Goal: Task Accomplishment & Management: Manage account settings

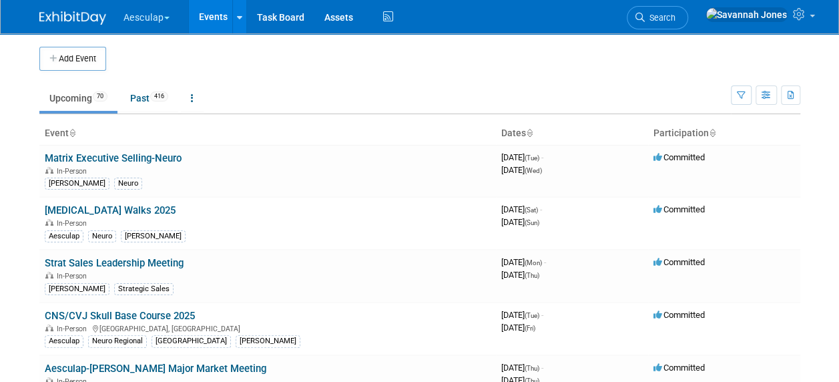
click at [155, 22] on button "Aesculap" at bounding box center [154, 14] width 64 height 29
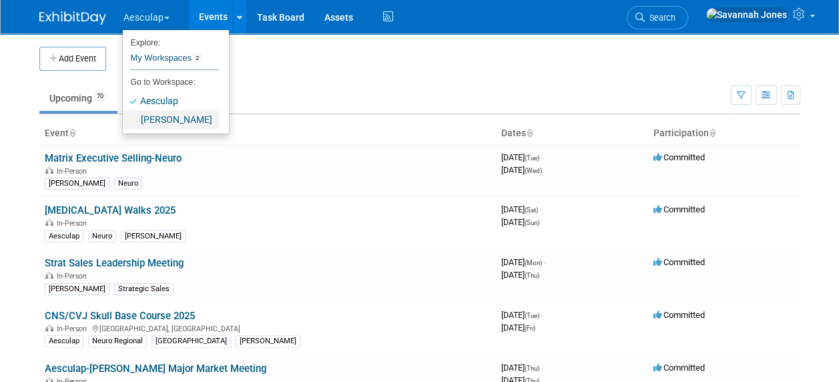
click at [180, 111] on link "[PERSON_NAME]" at bounding box center [171, 119] width 96 height 19
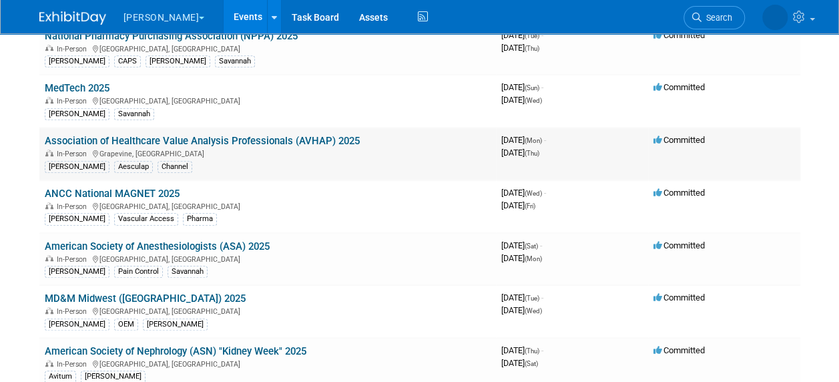
scroll to position [334, 0]
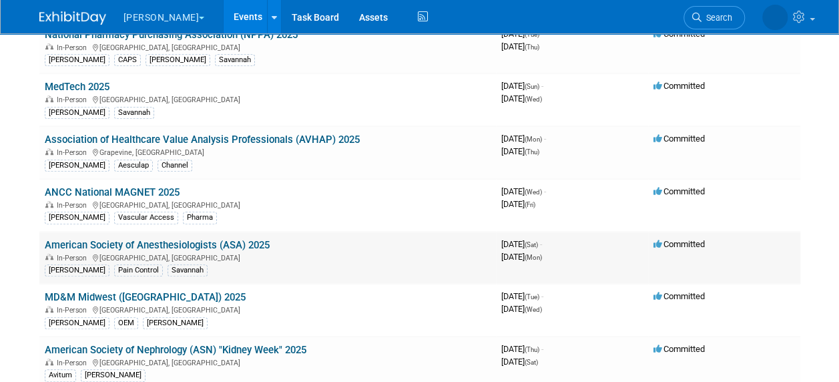
click at [249, 241] on link "American Society of Anesthesiologists (ASA) 2025" at bounding box center [157, 245] width 225 height 12
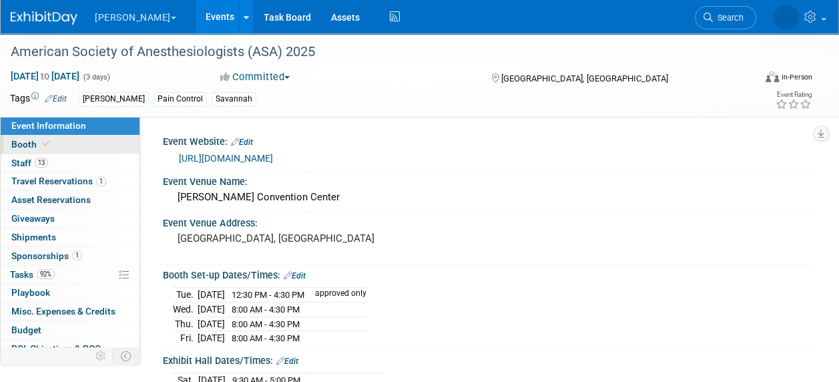
click at [79, 138] on link "Booth" at bounding box center [70, 145] width 139 height 18
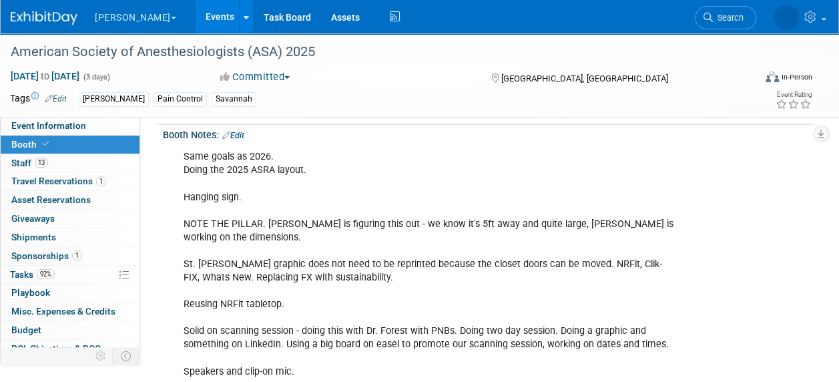
scroll to position [334, 0]
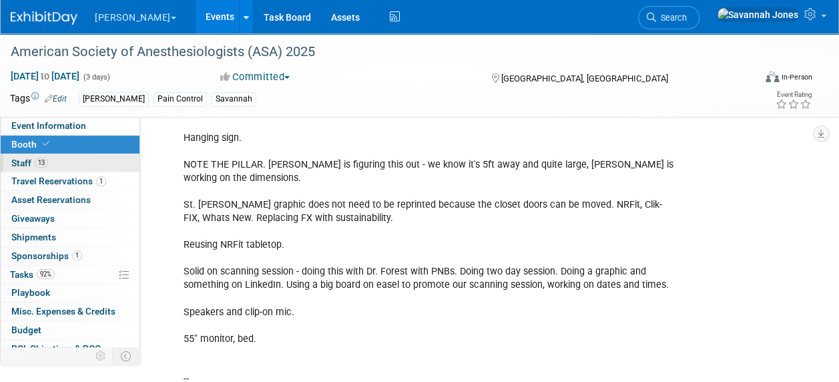
click at [70, 159] on link "13 Staff 13" at bounding box center [70, 163] width 139 height 18
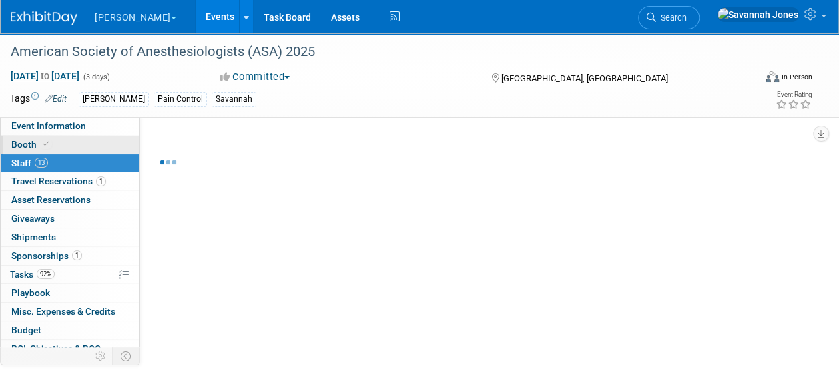
click at [83, 146] on link "Booth" at bounding box center [70, 145] width 139 height 18
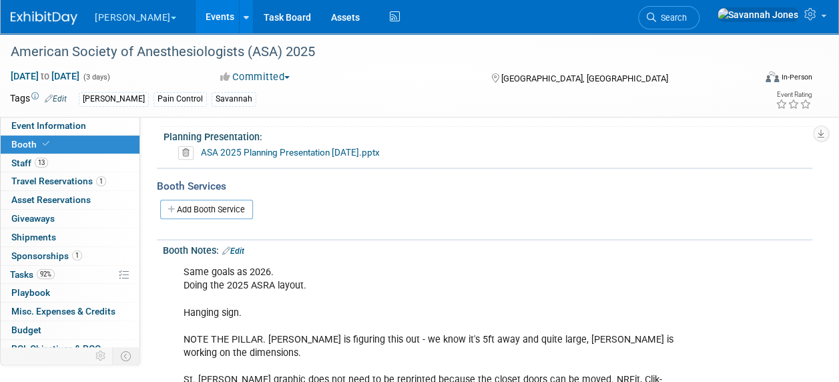
scroll to position [200, 0]
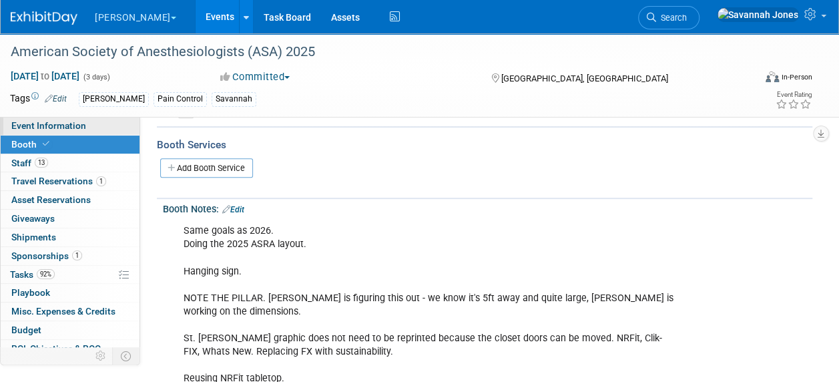
click at [110, 126] on link "Event Information" at bounding box center [70, 126] width 139 height 18
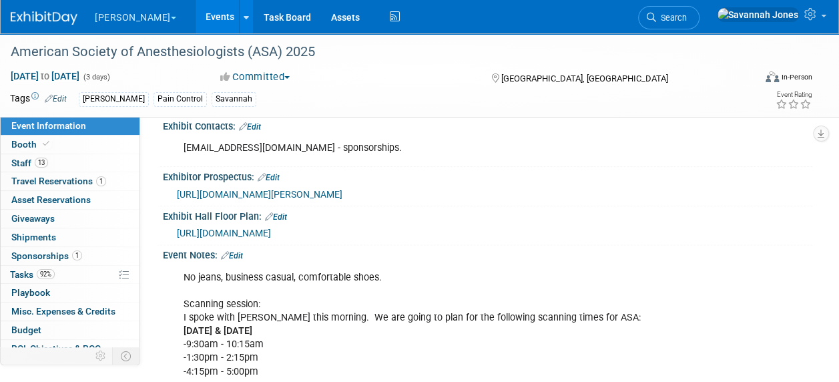
scroll to position [801, 0]
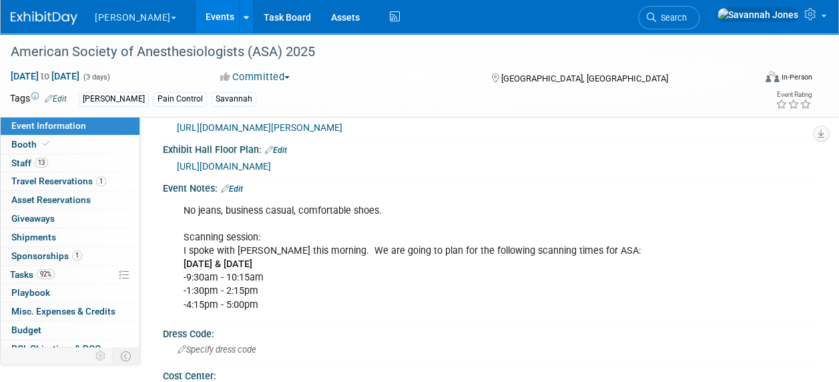
click at [234, 184] on link "Edit" at bounding box center [232, 188] width 22 height 9
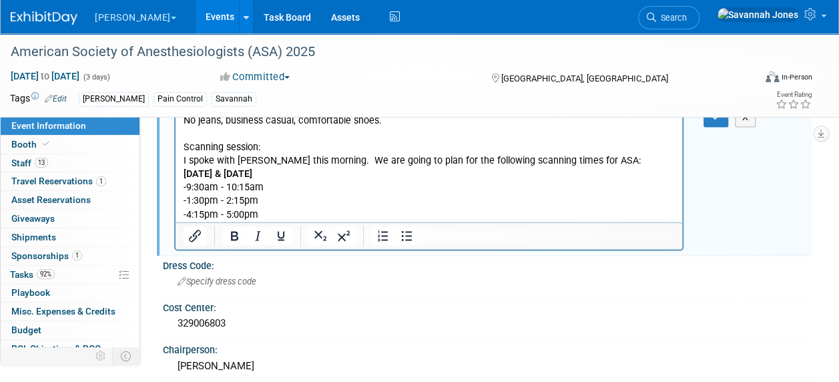
scroll to position [868, 0]
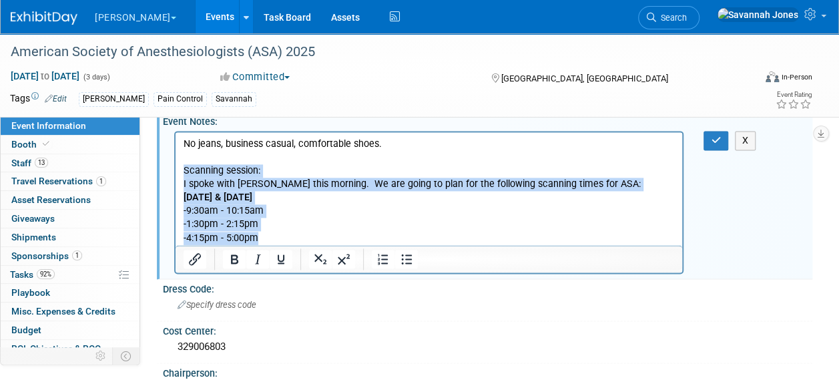
drag, startPoint x: 278, startPoint y: 238, endPoint x: 184, endPoint y: 171, distance: 114.9
click at [184, 171] on p "No jeans, business casual, comfortable shoes. Scanning session: I spoke with Dr…" at bounding box center [430, 191] width 492 height 108
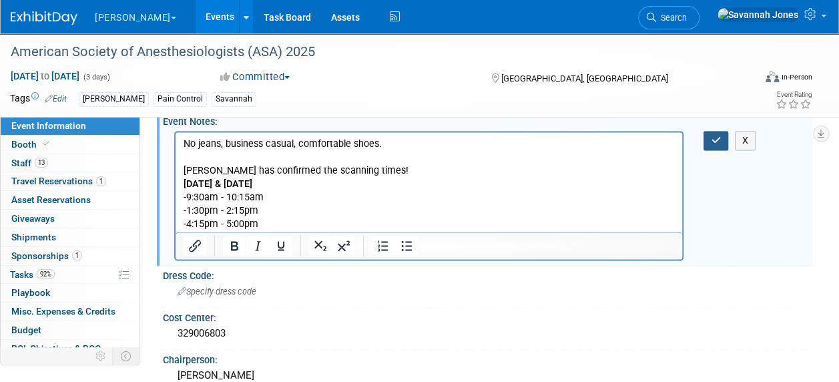
click at [713, 136] on icon "button" at bounding box center [716, 140] width 10 height 9
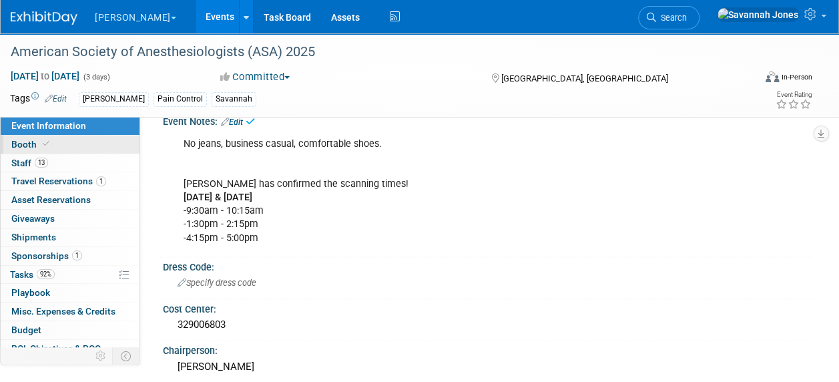
click at [61, 143] on link "Booth" at bounding box center [70, 145] width 139 height 18
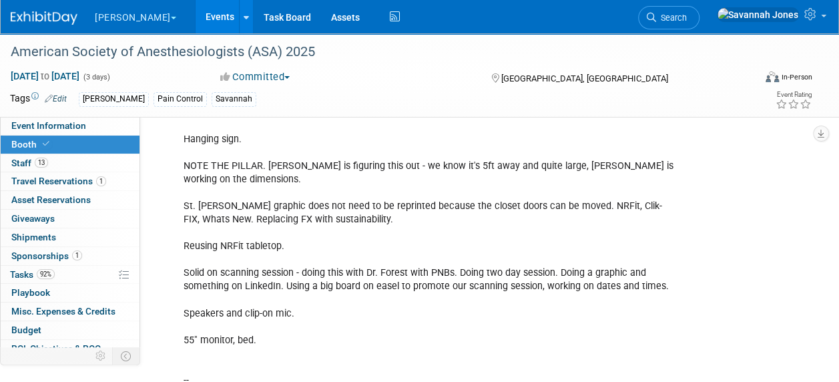
scroll to position [267, 0]
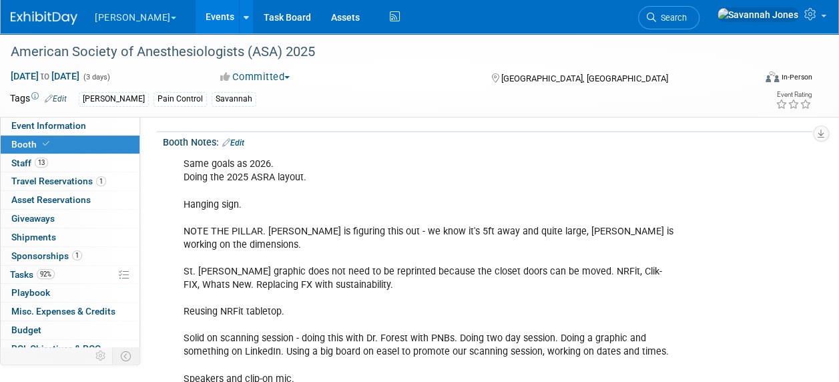
click at [235, 139] on link "Edit" at bounding box center [233, 142] width 22 height 9
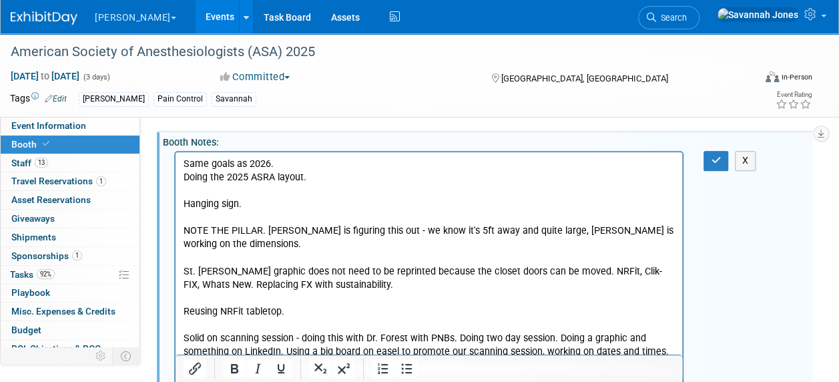
scroll to position [0, 0]
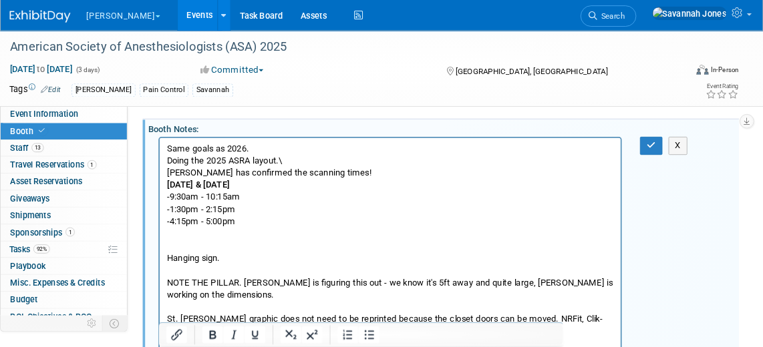
scroll to position [266, 0]
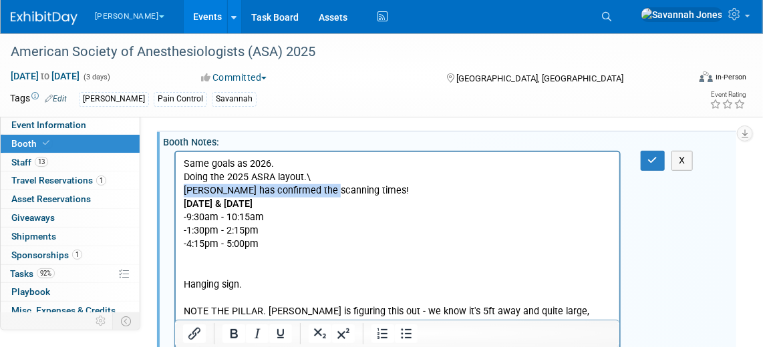
click at [321, 178] on p "Same goals as 2026. Doing the 2025 ASRA layout.\" at bounding box center [397, 171] width 428 height 27
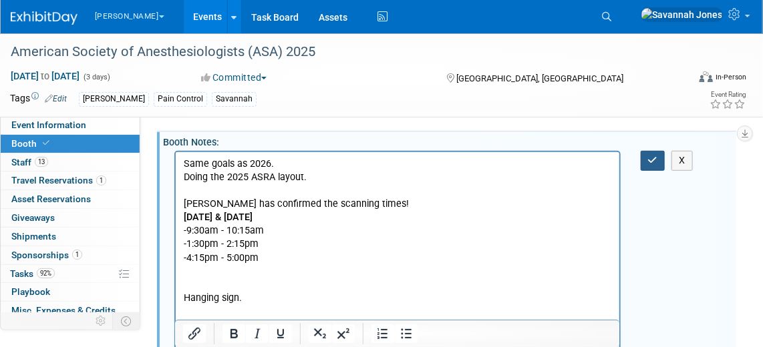
click at [659, 159] on button "button" at bounding box center [652, 160] width 25 height 19
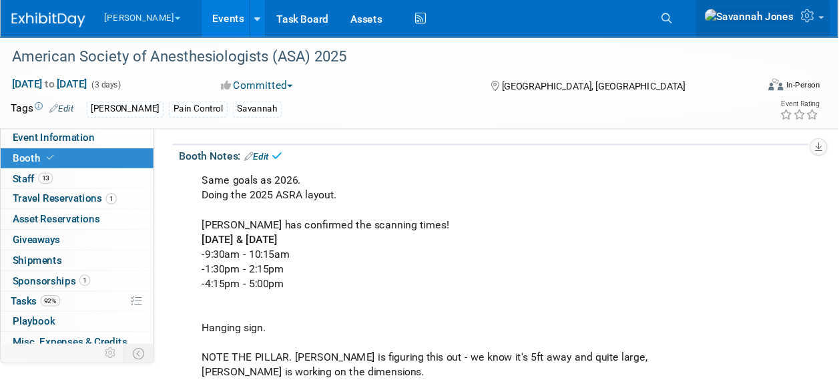
scroll to position [267, 0]
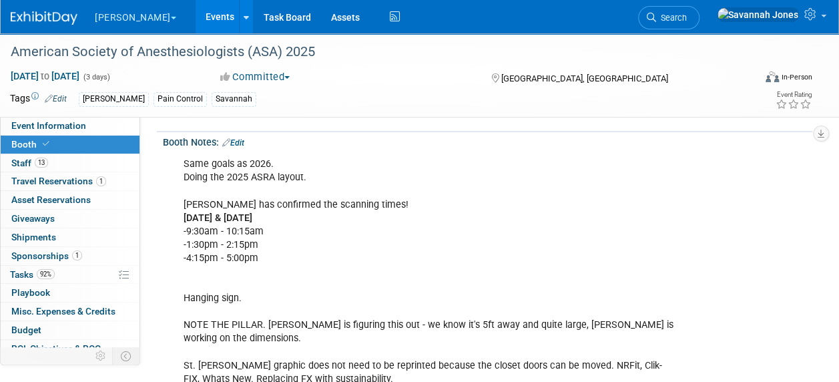
drag, startPoint x: 700, startPoint y: 1, endPoint x: 415, endPoint y: 134, distance: 314.0
click at [415, 132] on div "Booth Notes: Edit" at bounding box center [488, 140] width 650 height 17
click at [82, 119] on link "Event Information" at bounding box center [70, 126] width 139 height 18
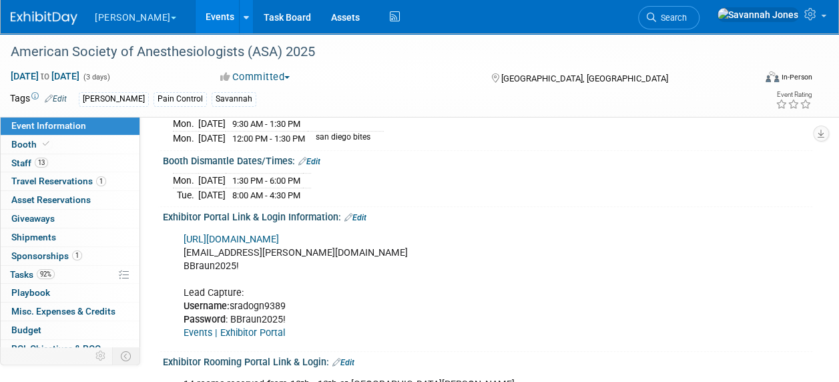
scroll to position [0, 0]
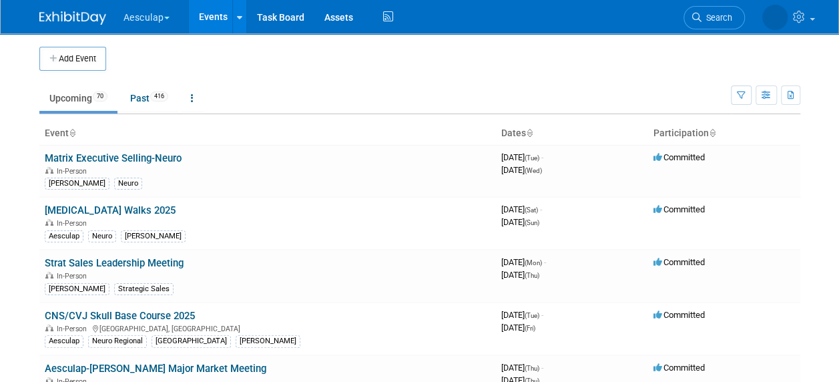
click at [168, 17] on span "button" at bounding box center [166, 18] width 5 height 3
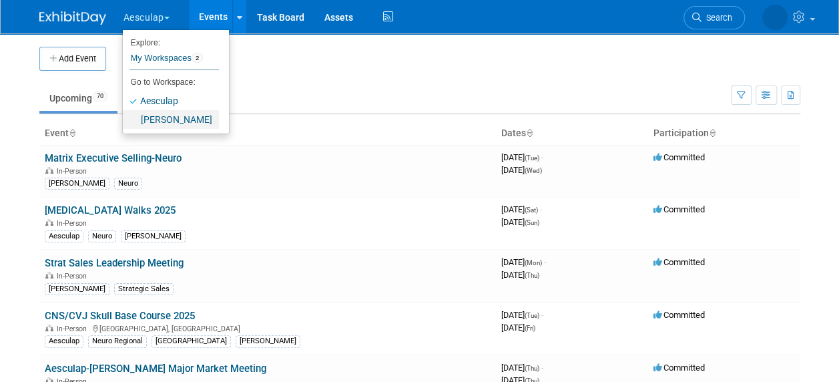
click at [188, 116] on link "[PERSON_NAME]" at bounding box center [171, 119] width 96 height 19
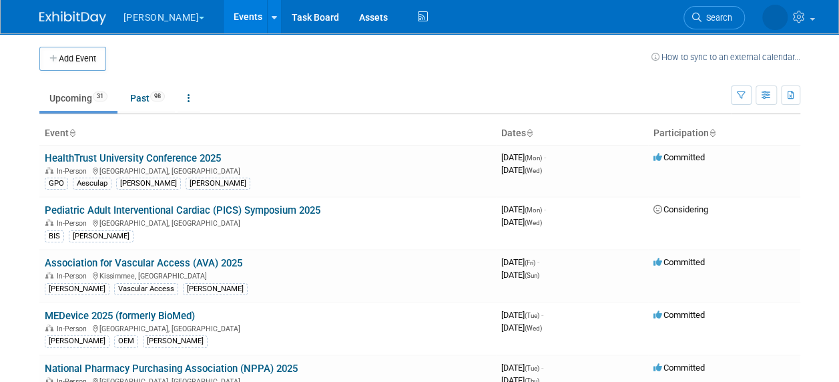
scroll to position [383, 0]
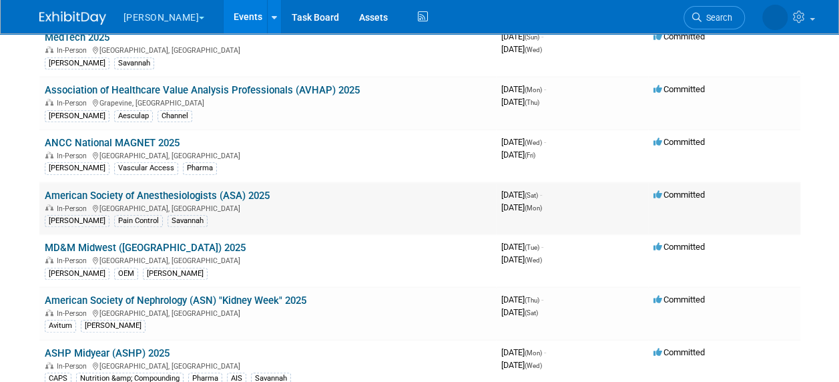
click at [235, 190] on link "American Society of Anesthesiologists (ASA) 2025" at bounding box center [157, 196] width 225 height 12
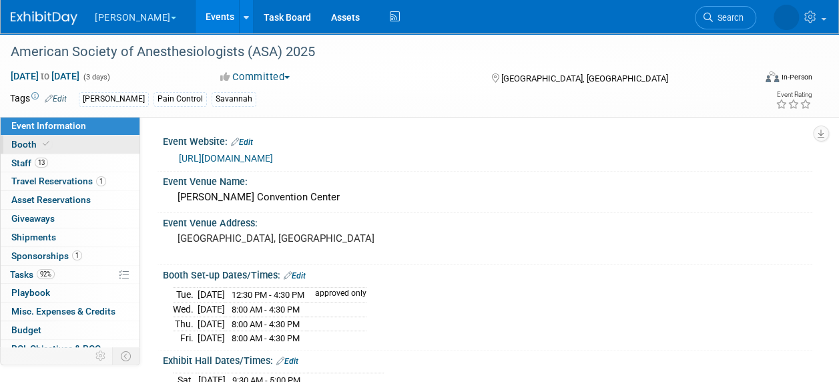
click at [94, 136] on link "Booth" at bounding box center [70, 145] width 139 height 18
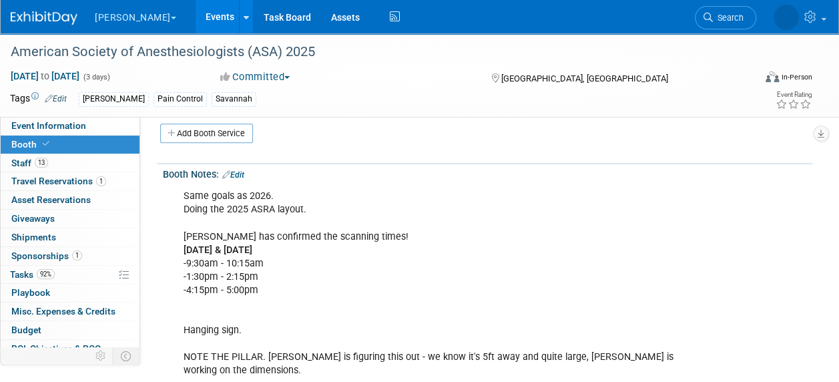
scroll to position [467, 0]
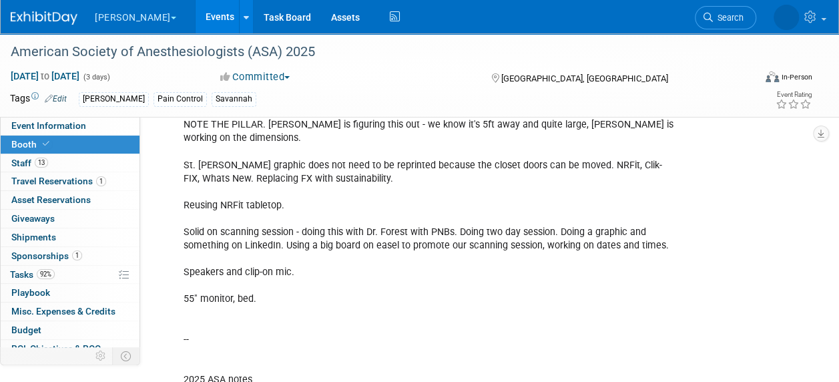
click at [93, 108] on div "Tags Edit B. Braun Pain Control Savannah" at bounding box center [343, 99] width 666 height 20
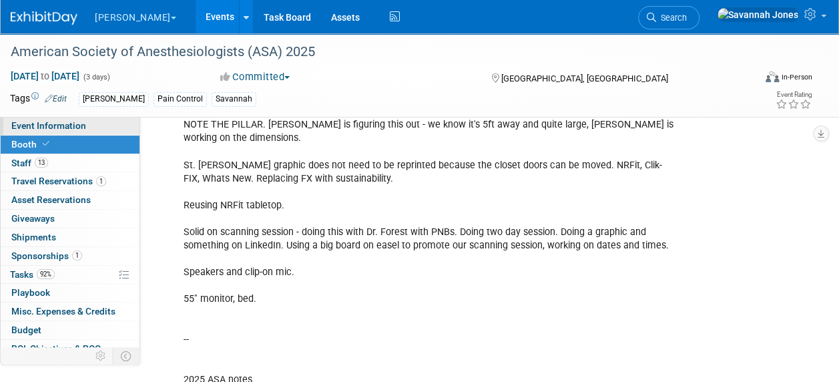
click at [95, 124] on link "Event Information" at bounding box center [70, 126] width 139 height 18
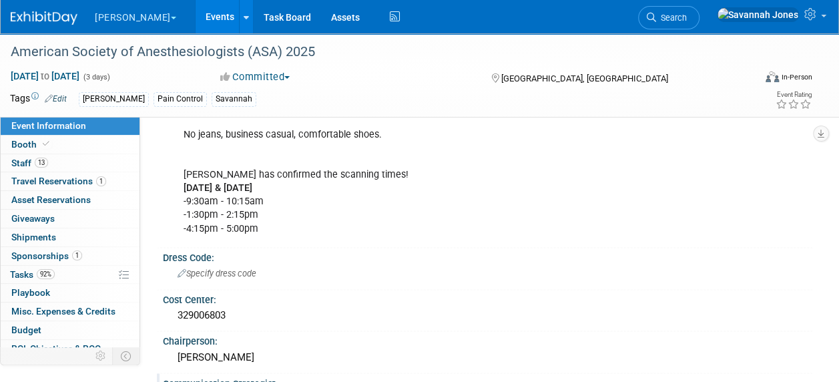
scroll to position [1023, 0]
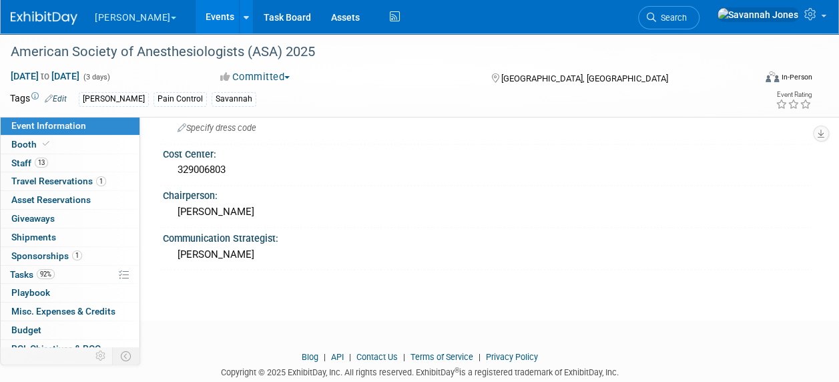
click at [196, 19] on link "Events" at bounding box center [220, 16] width 49 height 33
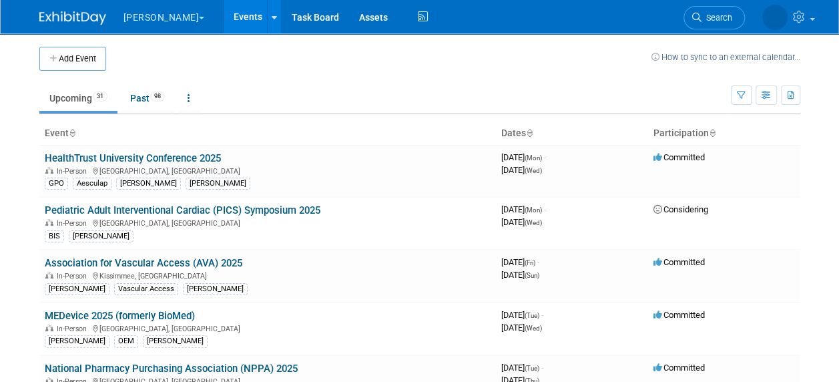
scroll to position [540, 0]
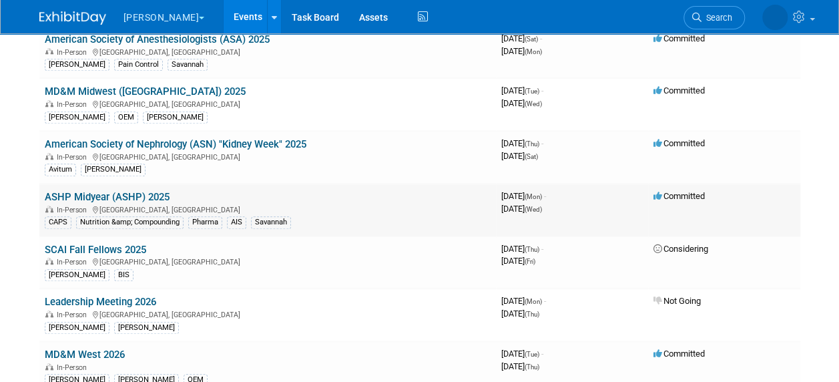
click at [156, 195] on link "ASHP Midyear (ASHP) 2025" at bounding box center [107, 197] width 125 height 12
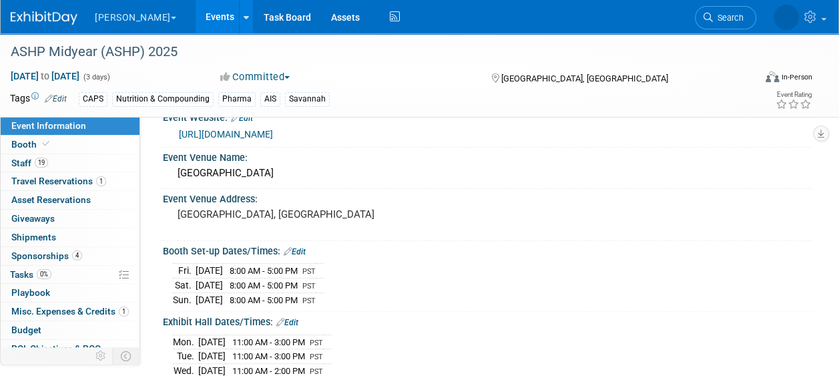
scroll to position [67, 0]
